Goal: Task Accomplishment & Management: Complete application form

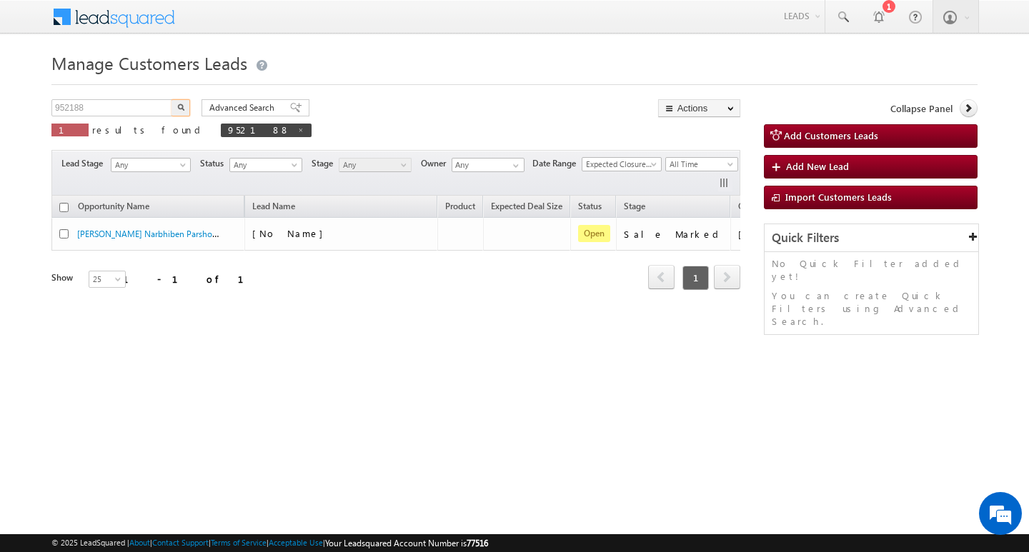
click at [136, 108] on input "952188" at bounding box center [112, 107] width 122 height 17
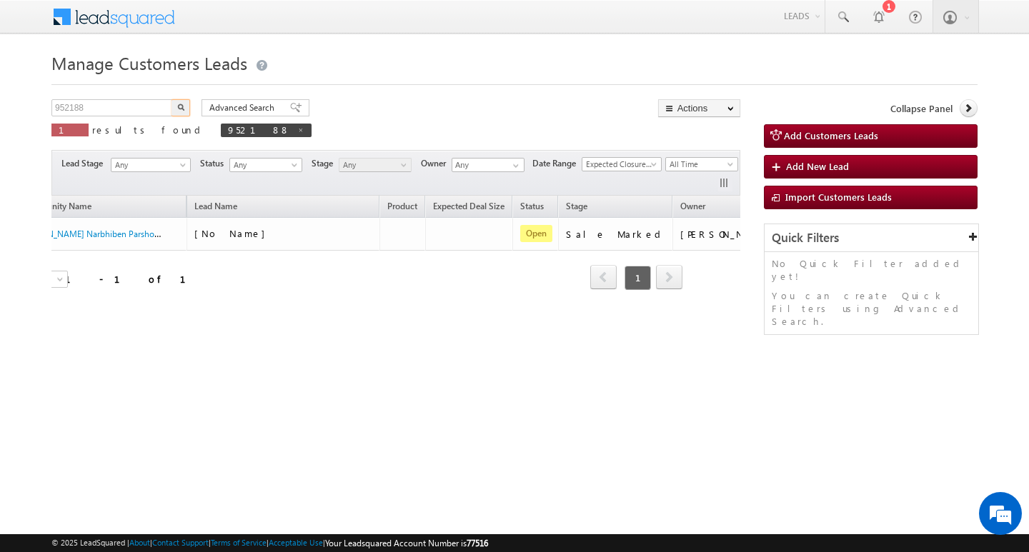
click at [136, 108] on input "952188" at bounding box center [112, 107] width 122 height 17
type input "Search Customers Leads"
click at [78, 113] on input "text" at bounding box center [112, 107] width 122 height 17
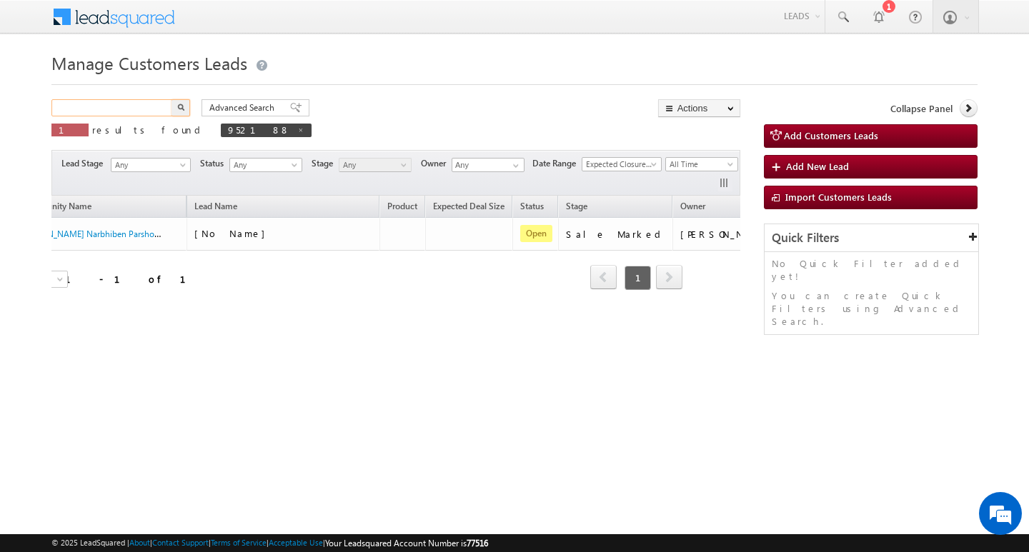
click at [78, 113] on input "text" at bounding box center [112, 107] width 122 height 17
paste input "952113"
type input "952113"
click at [171, 99] on button "button" at bounding box center [180, 107] width 19 height 17
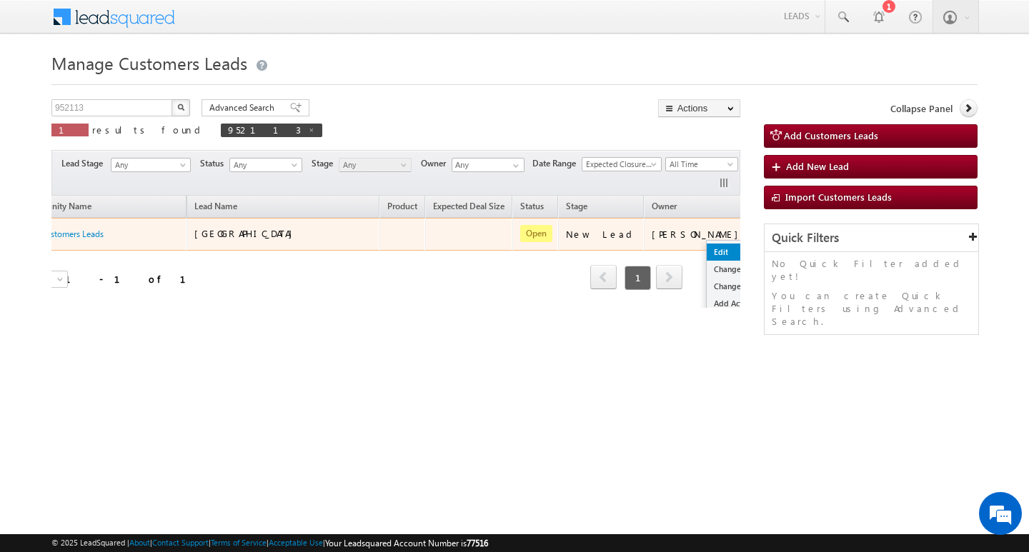
click at [707, 245] on link "Edit" at bounding box center [742, 252] width 71 height 17
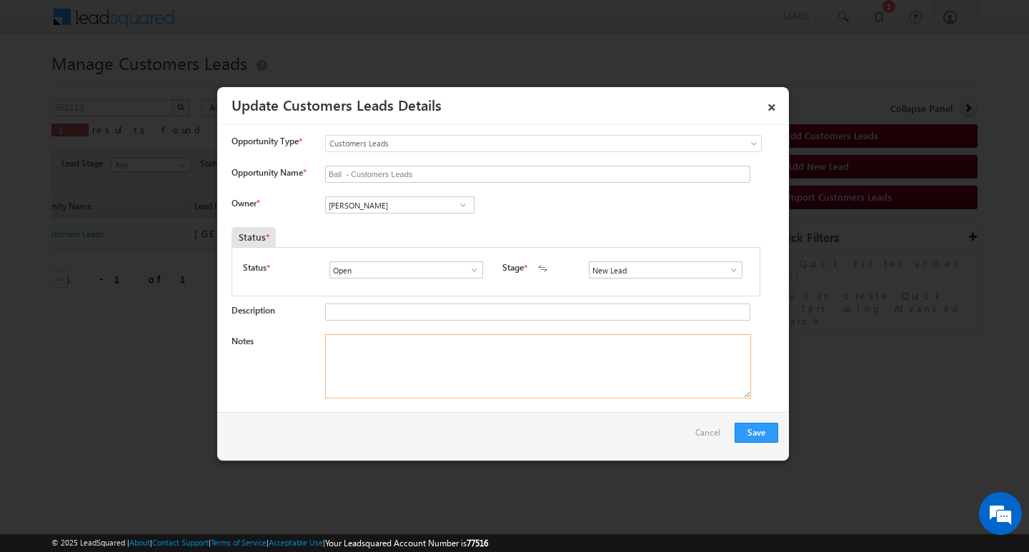
drag, startPoint x: 556, startPoint y: 347, endPoint x: 654, endPoint y: 299, distance: 109.6
click at [570, 344] on textarea "Notes" at bounding box center [538, 366] width 426 height 64
click at [727, 269] on span at bounding box center [734, 269] width 14 height 11
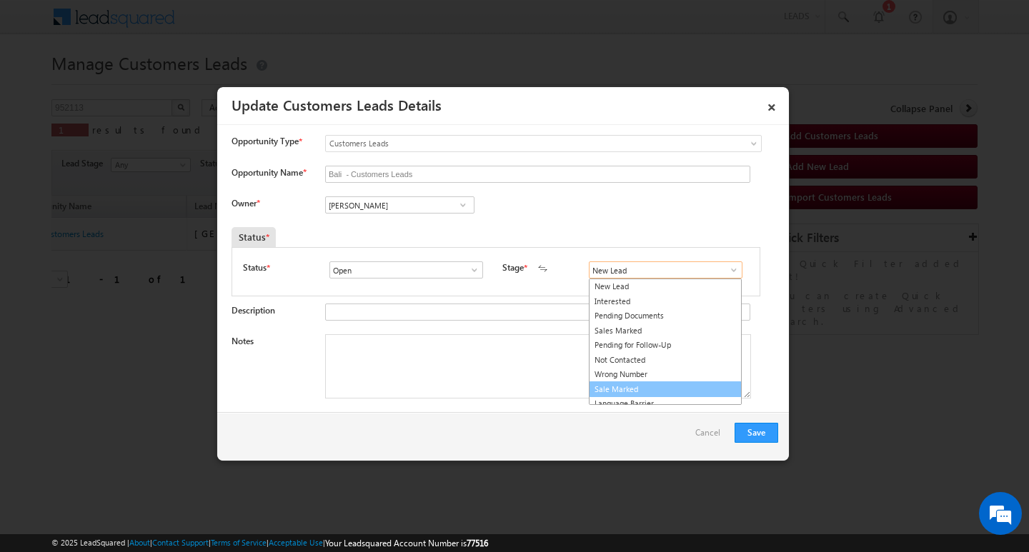
click at [667, 388] on link "Sale Marked" at bounding box center [665, 390] width 153 height 16
type input "Sale Marked"
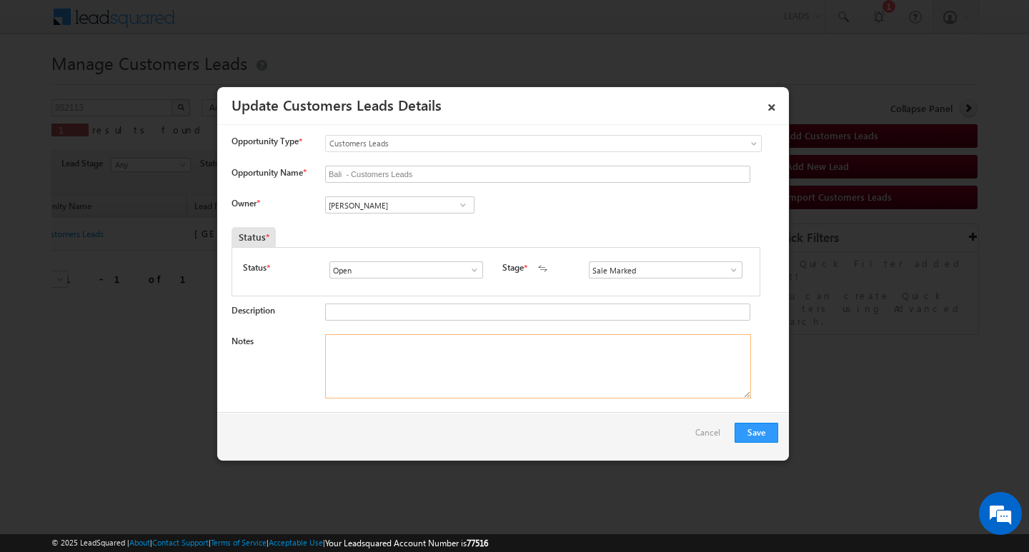
click at [539, 387] on textarea "Notes" at bounding box center [538, 366] width 426 height 64
click at [477, 174] on input "Bali - Customers Leads" at bounding box center [537, 174] width 425 height 17
click at [369, 169] on input "Opportunity Name *" at bounding box center [537, 174] width 425 height 17
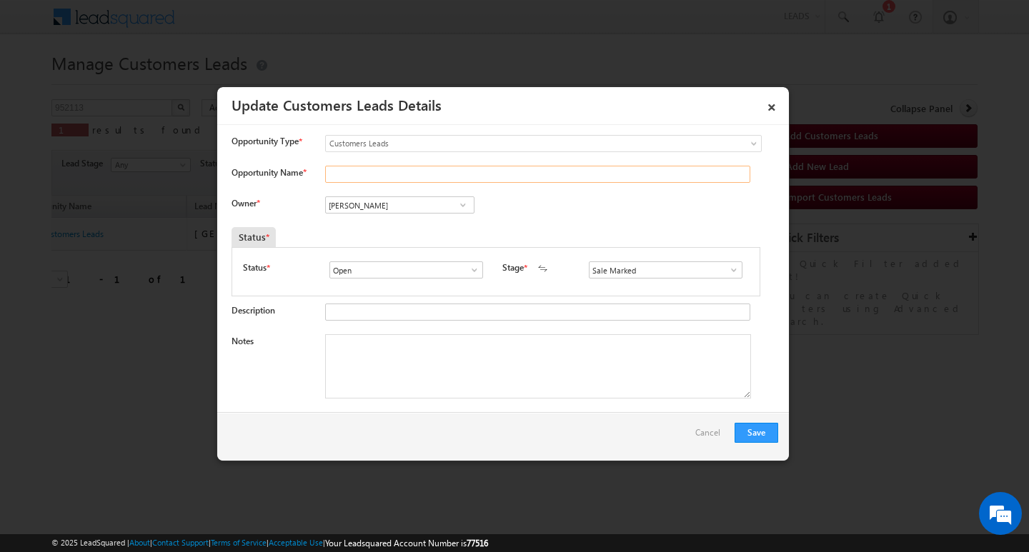
paste input "[PERSON_NAME]"
type input "[PERSON_NAME]"
click at [374, 206] on input "[PERSON_NAME]" at bounding box center [399, 204] width 149 height 17
drag, startPoint x: 429, startPoint y: 376, endPoint x: 387, endPoint y: 323, distance: 68.1
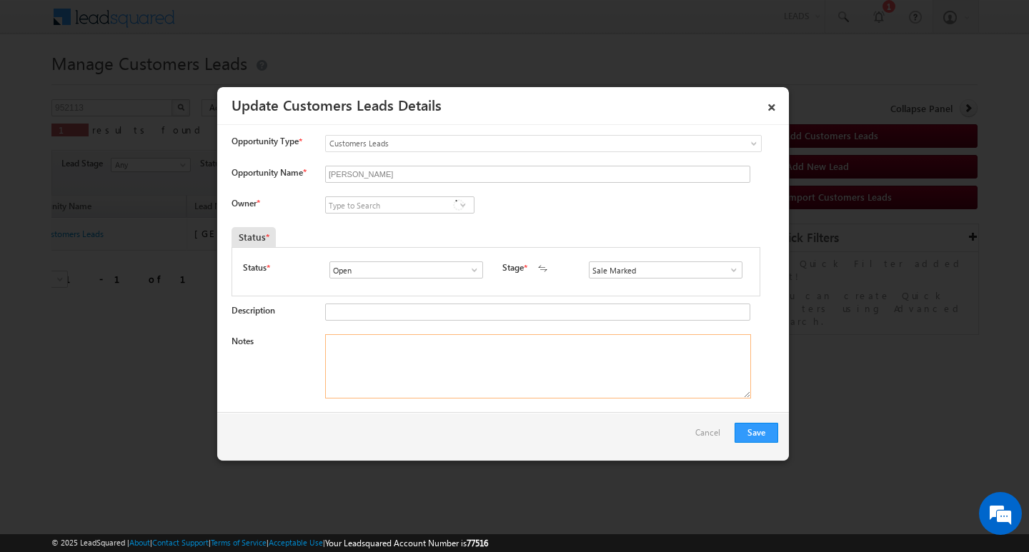
click at [429, 377] on textarea "Notes" at bounding box center [538, 366] width 426 height 64
click at [460, 364] on textarea "Notes" at bounding box center [538, 366] width 426 height 64
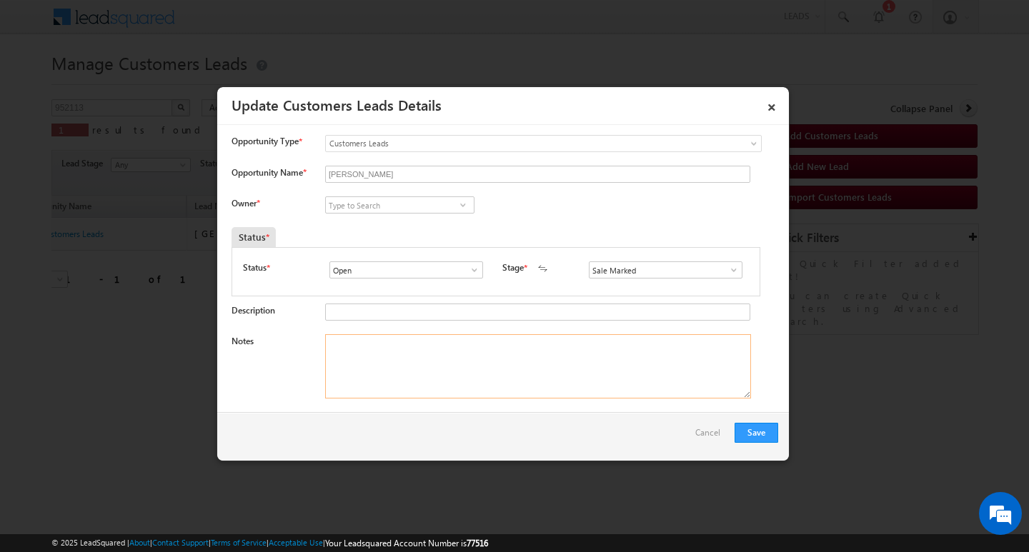
paste textarea "5L/ LAKH Customer required top-up loan addressChittorgarh"
type textarea "5L/ LAKH Customer required top-up loan addressChittorgarh"
click at [385, 200] on input at bounding box center [399, 204] width 149 height 17
click at [374, 220] on div "Owner * [PERSON_NAME] [PERSON_NAME] [PERSON_NAME] [PERSON_NAME] [PERSON_NAME] […" at bounding box center [504, 208] width 547 height 24
click at [404, 202] on input at bounding box center [399, 204] width 149 height 17
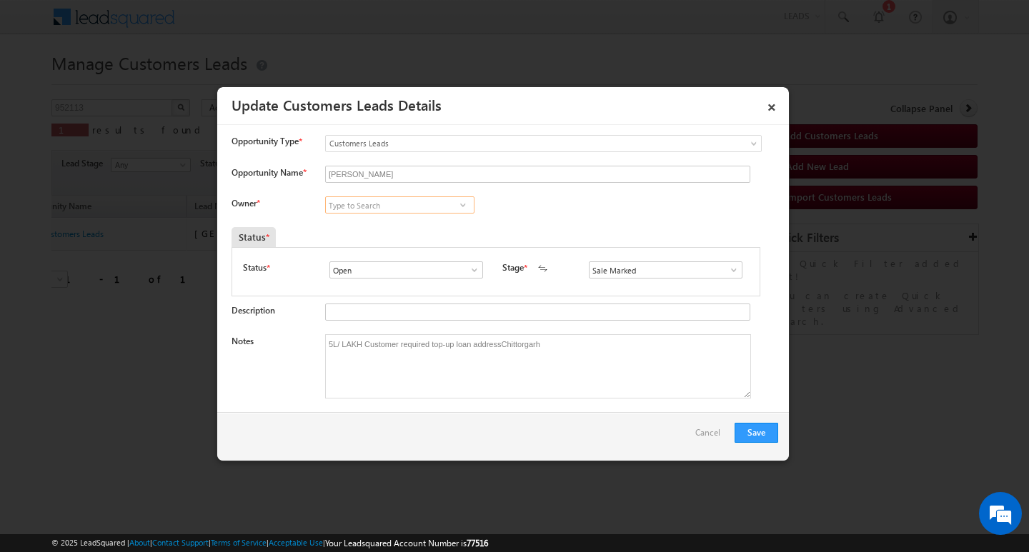
click at [404, 202] on input at bounding box center [399, 204] width 149 height 17
click at [382, 207] on input at bounding box center [399, 204] width 149 height 17
paste input "[PERSON_NAME] [PERSON_NAME]"
click at [382, 219] on link "[PERSON_NAME] Kumhar [EMAIL_ADDRESS][PERSON_NAME][DOMAIN_NAME]" at bounding box center [399, 227] width 149 height 27
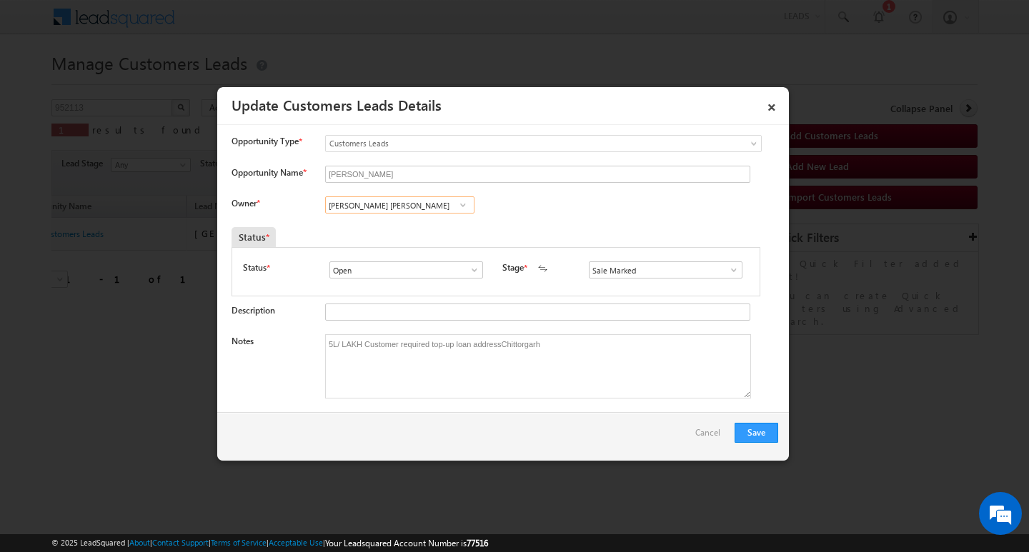
type input "[PERSON_NAME] [PERSON_NAME]"
click at [748, 457] on div "Save Cancel" at bounding box center [503, 436] width 572 height 49
click at [754, 427] on button "Save" at bounding box center [756, 433] width 44 height 20
